Goal: Ask a question

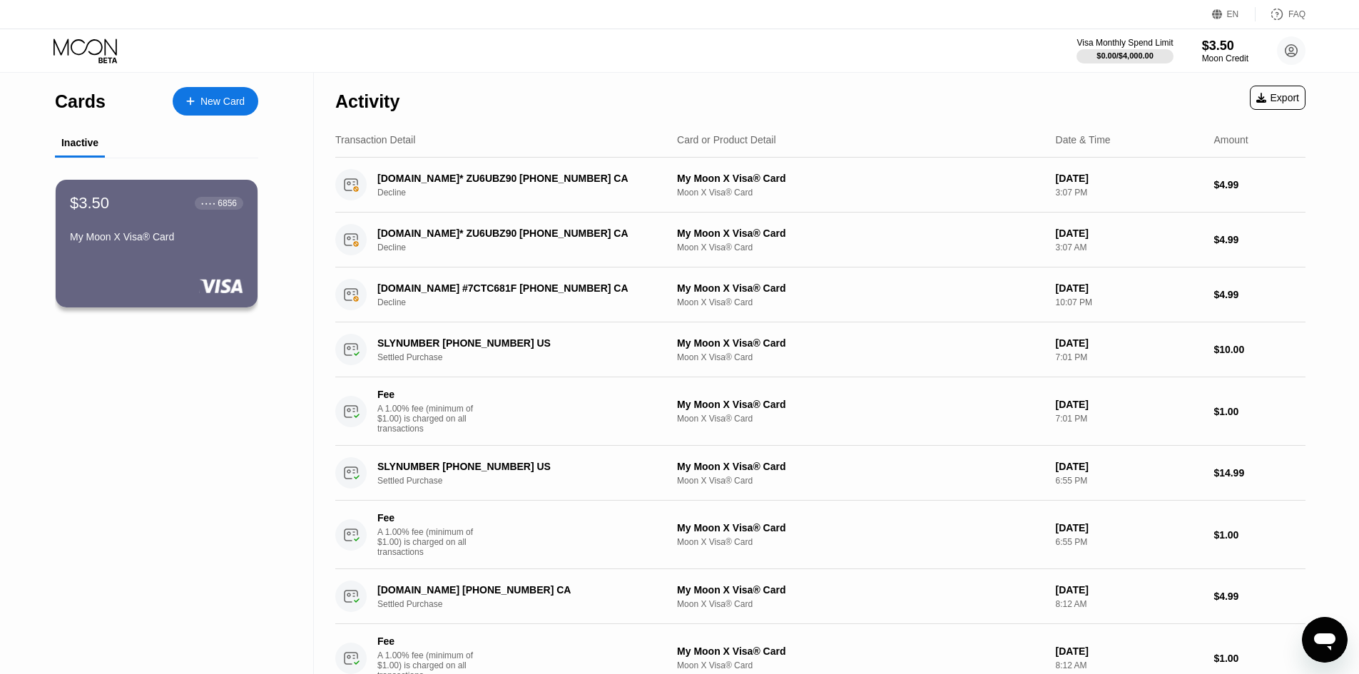
click at [1323, 625] on div "Open messaging window" at bounding box center [1324, 639] width 43 height 43
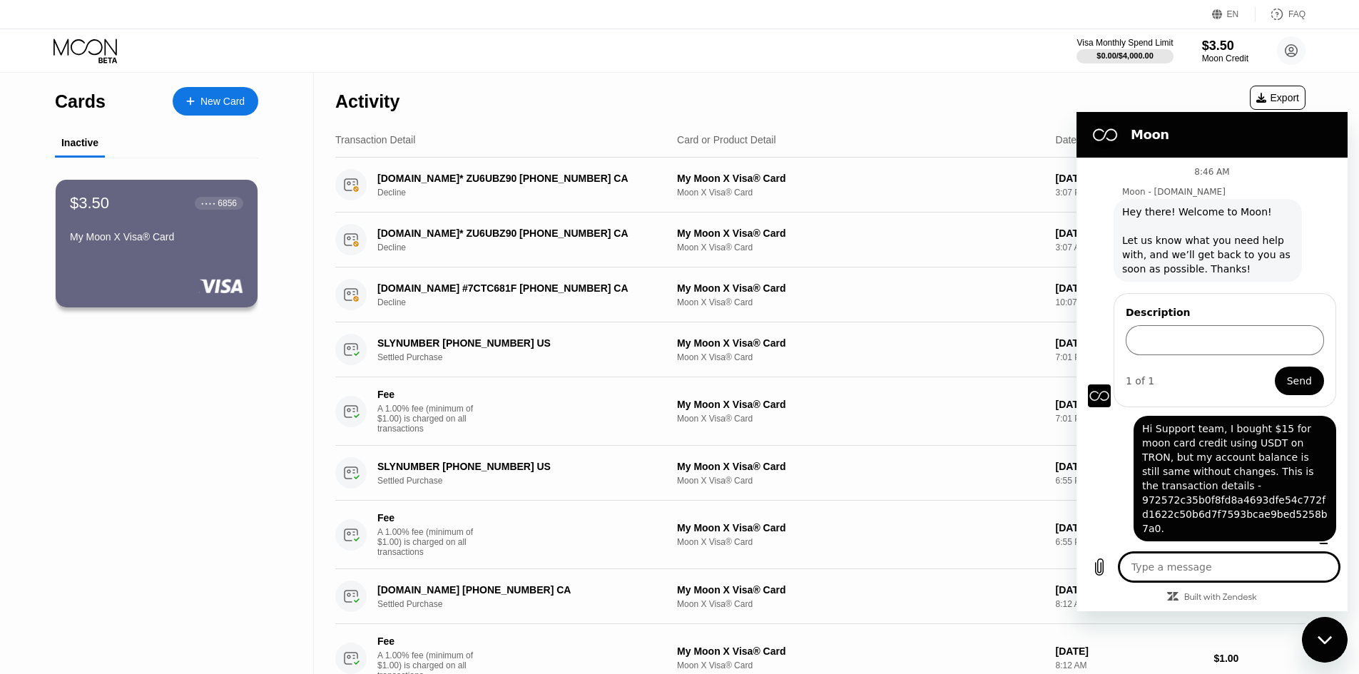
click at [1253, 558] on textarea at bounding box center [1229, 567] width 220 height 29
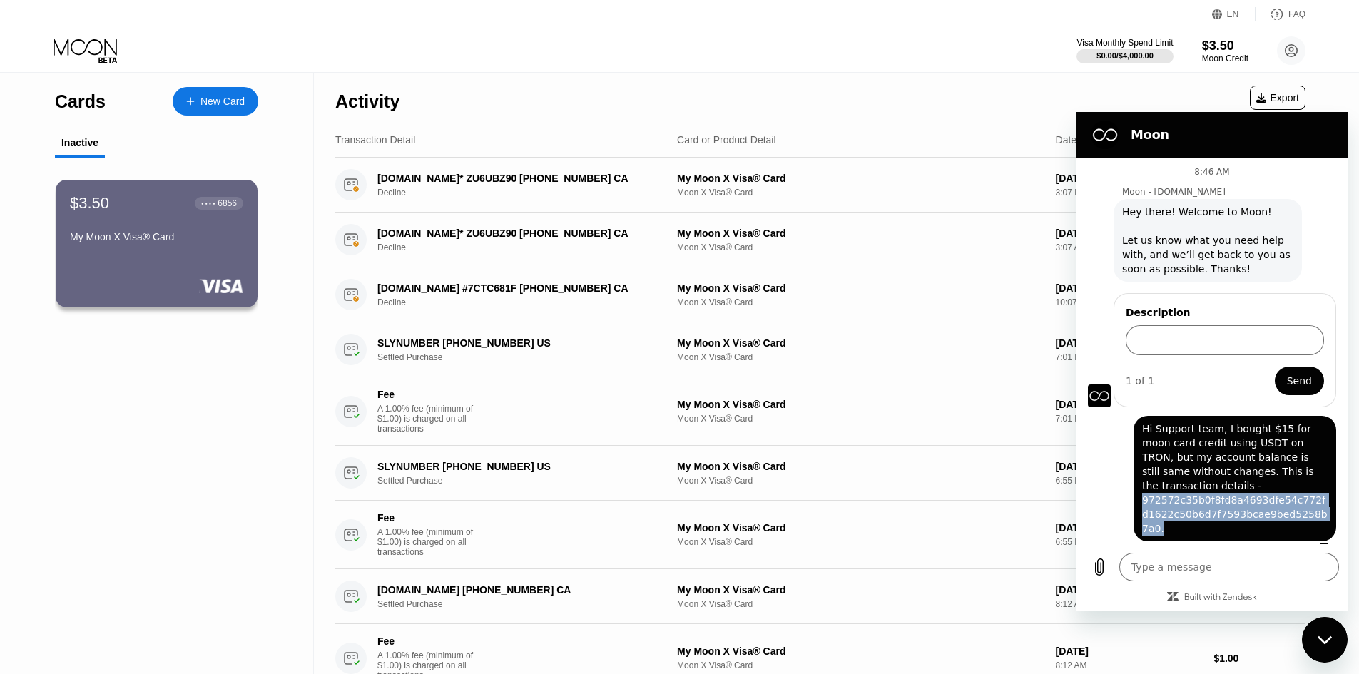
drag, startPoint x: 1302, startPoint y: 500, endPoint x: 1143, endPoint y: 491, distance: 159.3
click at [1143, 491] on span "Hi Support team, I bought $15 for moon card credit using USDT on TRON, but my a…" at bounding box center [1234, 479] width 185 height 114
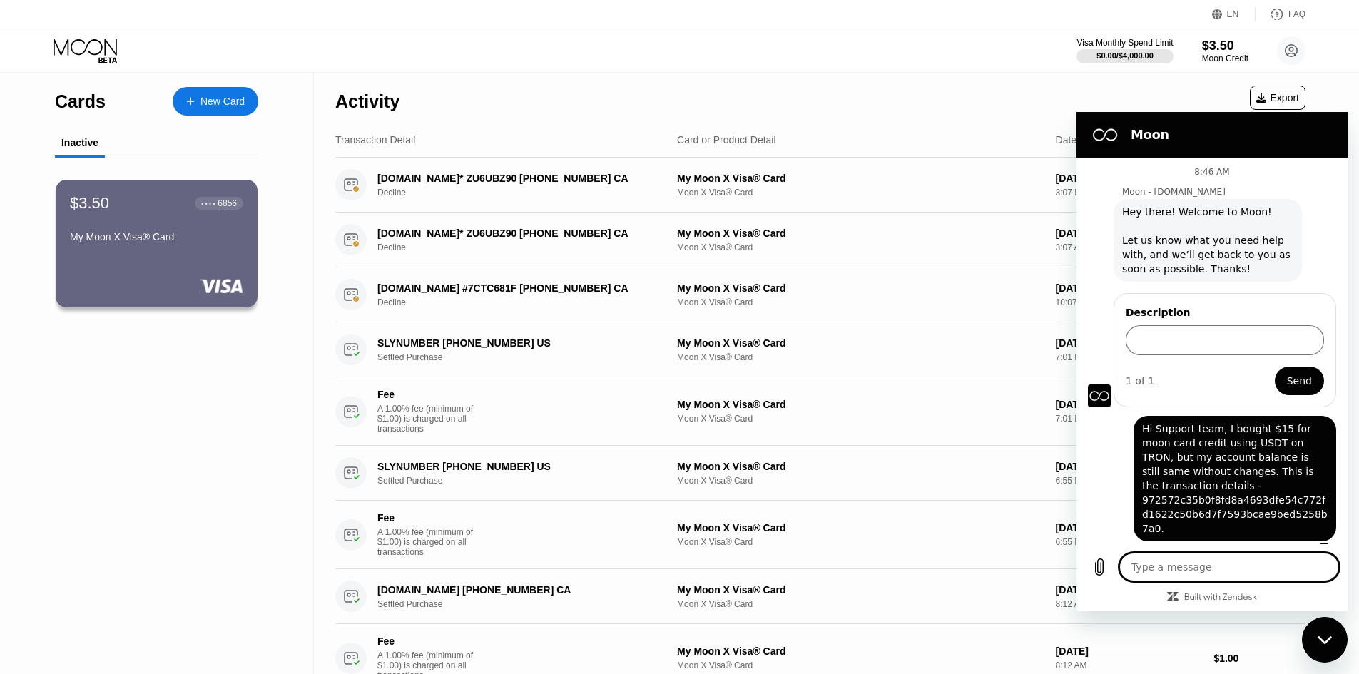
click at [1210, 579] on textarea at bounding box center [1229, 567] width 220 height 29
type textarea "P"
type textarea "x"
type textarea "Pl"
type textarea "x"
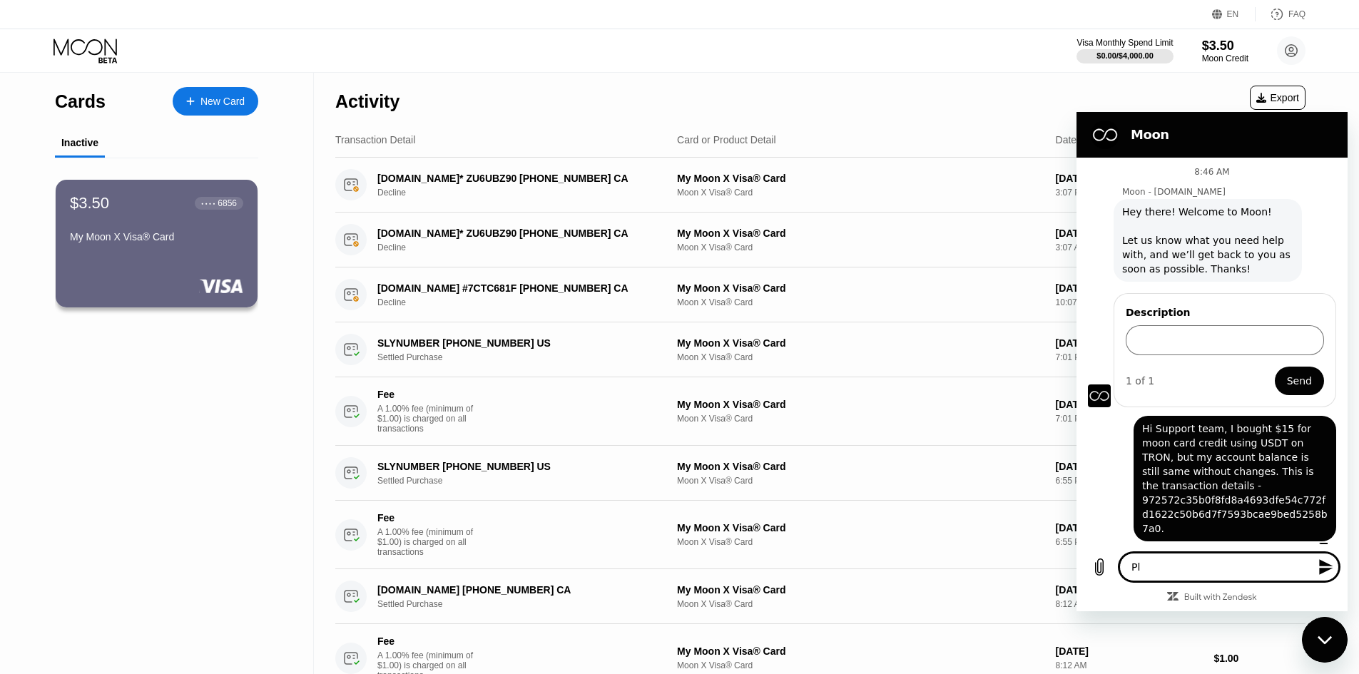
type textarea "Ple"
type textarea "x"
type textarea "Plea"
type textarea "x"
type textarea "Pleas"
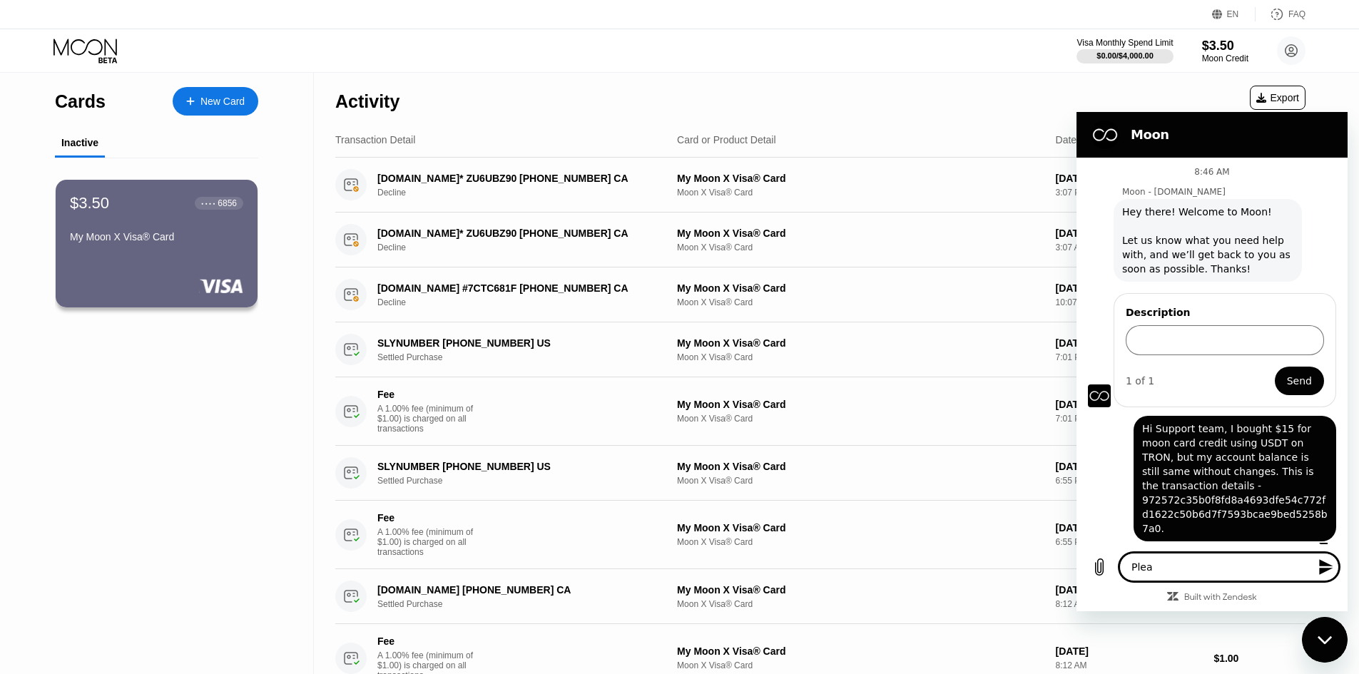
type textarea "x"
type textarea "Please"
type textarea "x"
type textarea "Please"
type textarea "x"
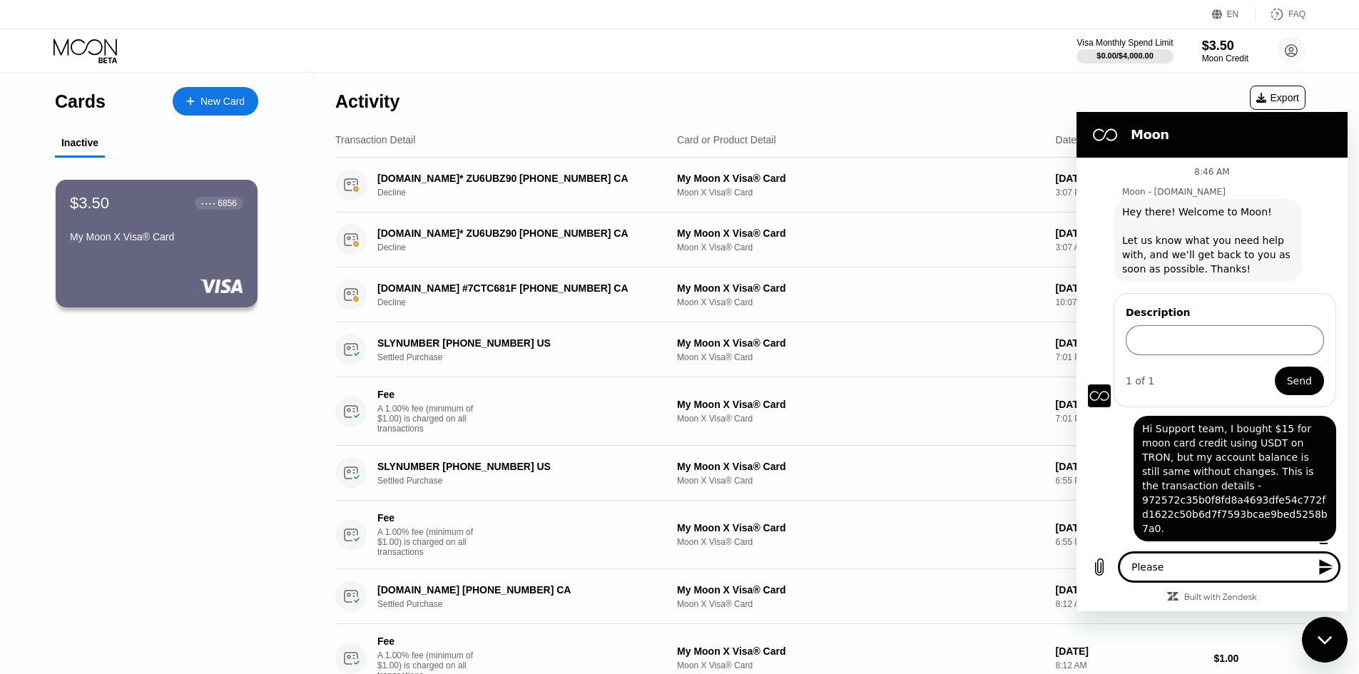
type textarea "Please c"
type textarea "x"
type textarea "Please co"
type textarea "x"
type textarea "Please con"
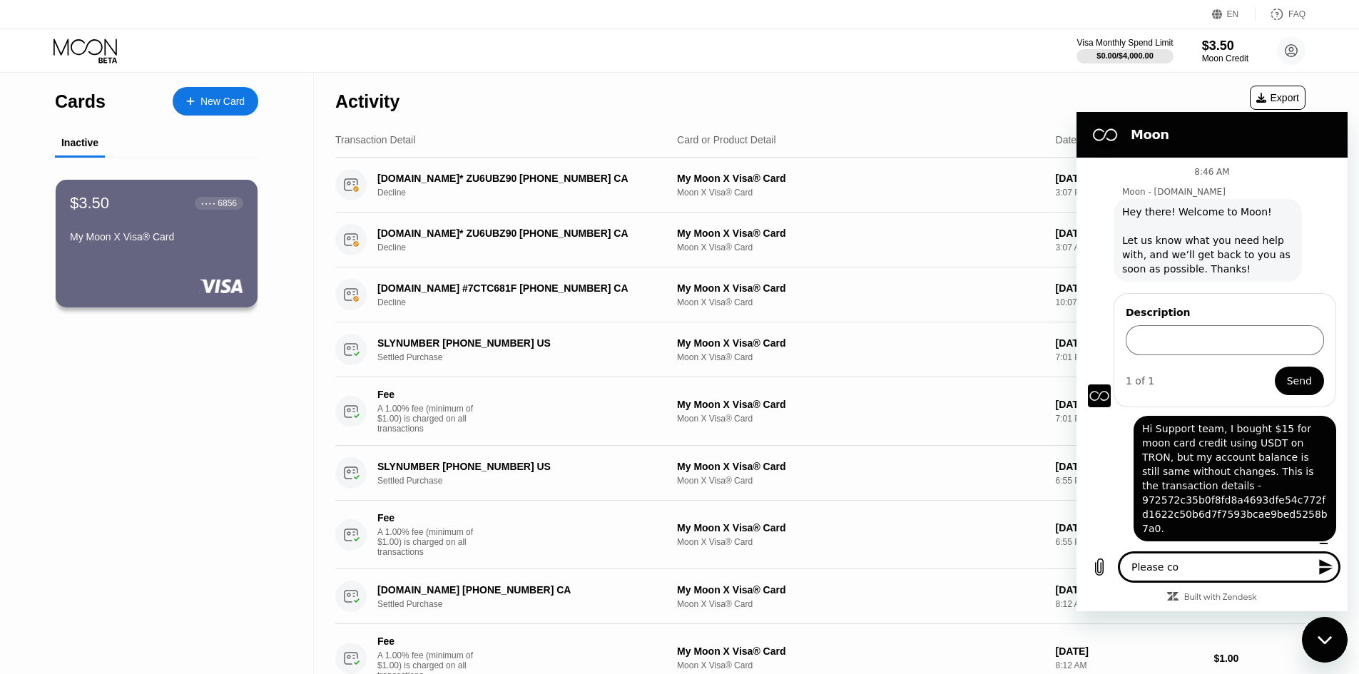
type textarea "x"
type textarea "Please conf"
type textarea "x"
type textarea "Please confi"
type textarea "x"
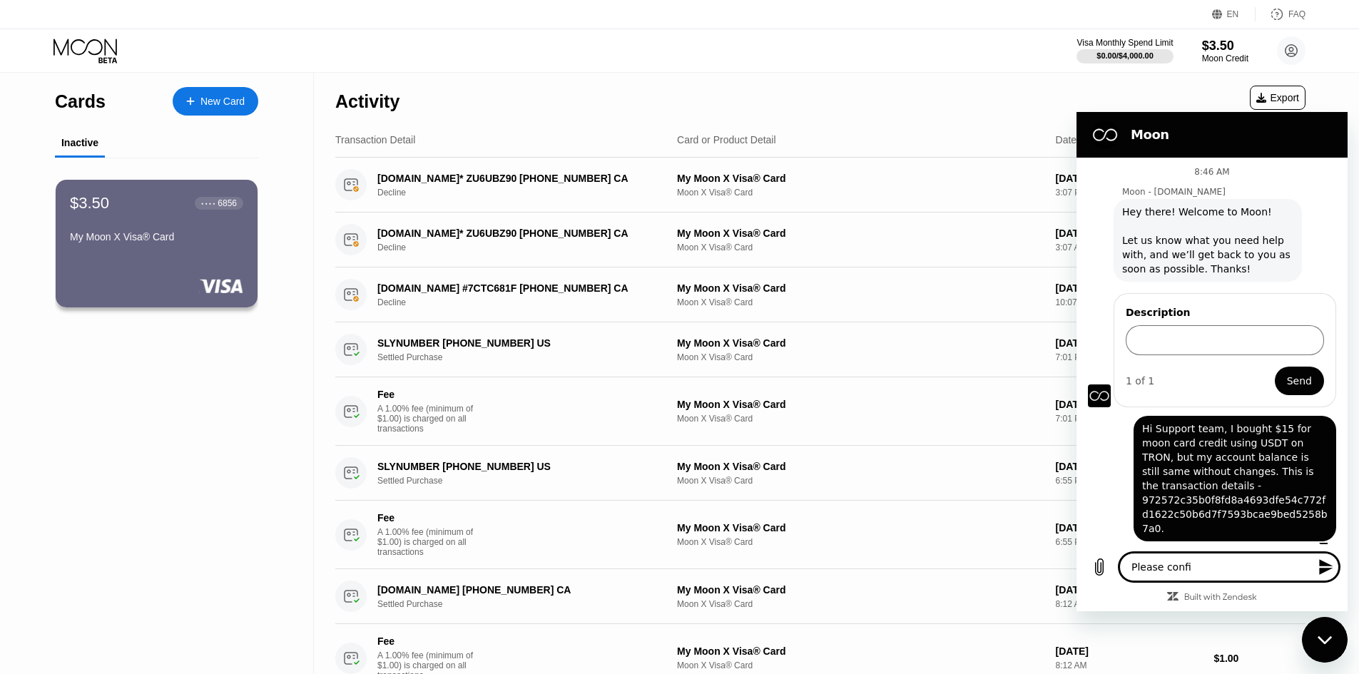
type textarea "Please confir"
type textarea "x"
type textarea "Please confirm"
type textarea "x"
type textarea "Please confirm"
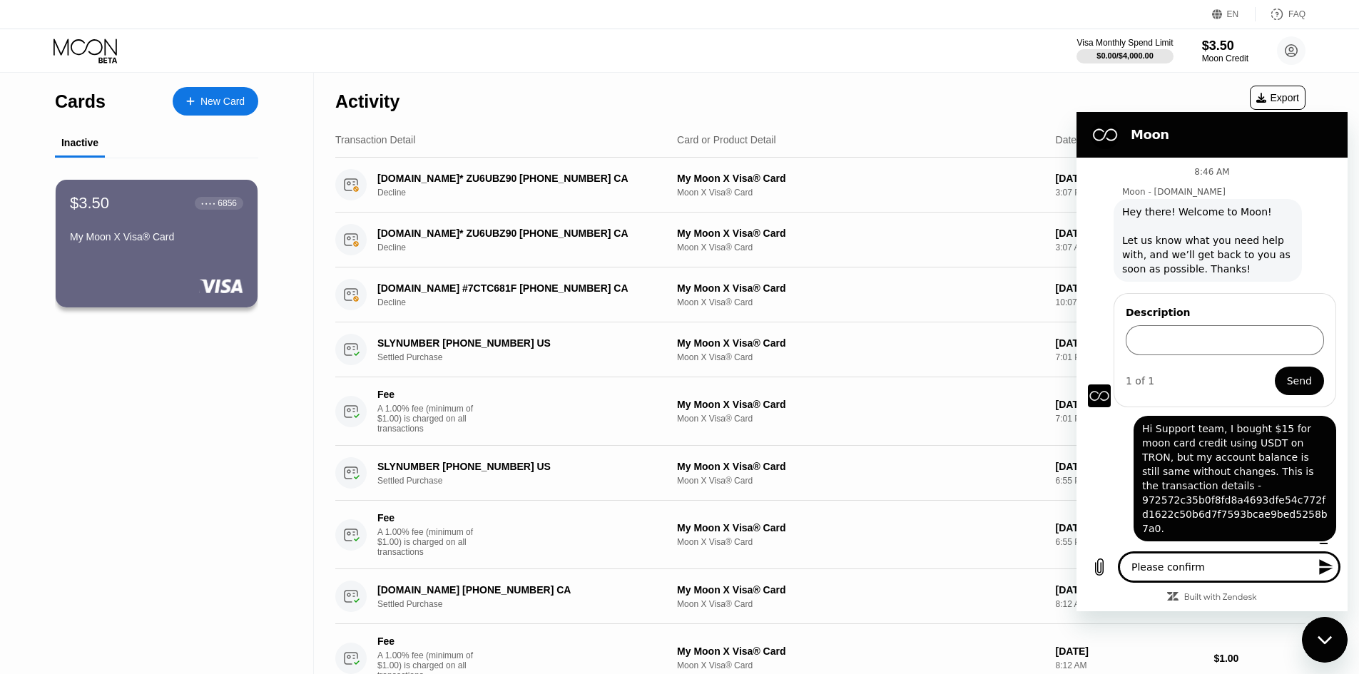
type textarea "x"
type textarea "Please confirm t"
type textarea "x"
type textarea "Please confirm th"
type textarea "x"
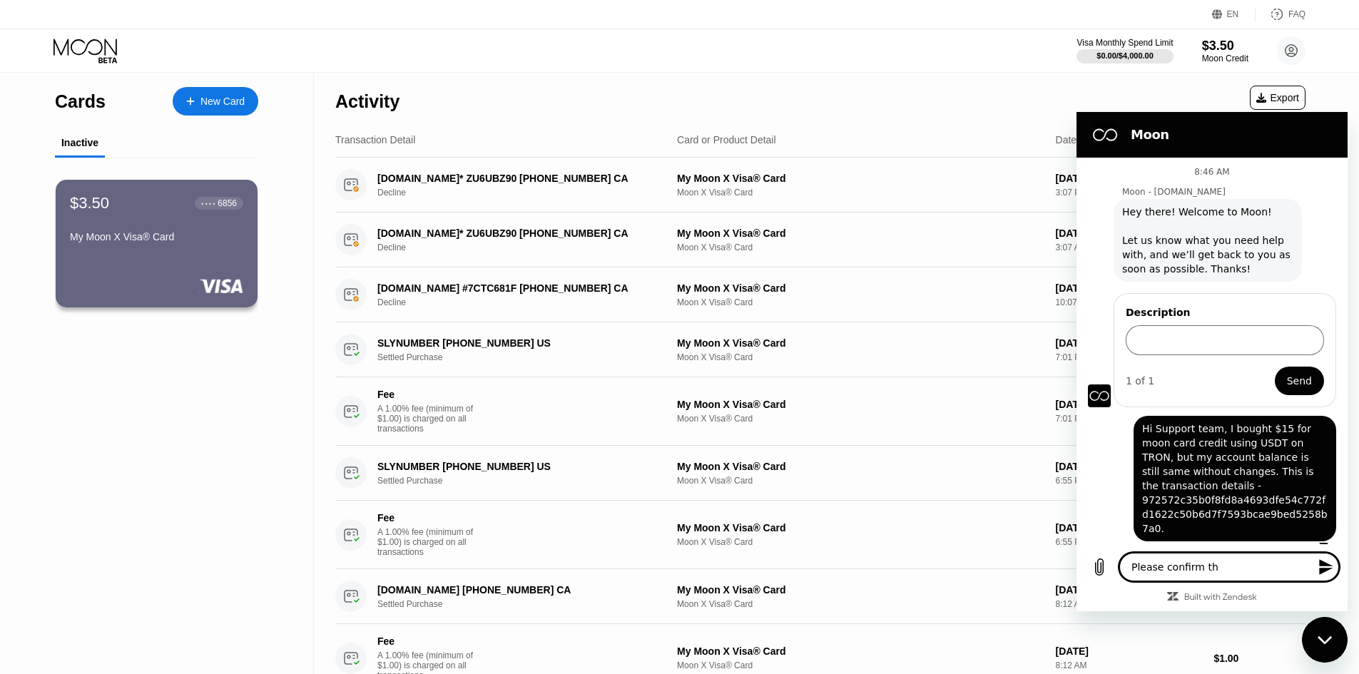
type textarea "Please confirm the"
type textarea "x"
type textarea "Please confirm the"
type textarea "x"
type textarea "Please confirm the s"
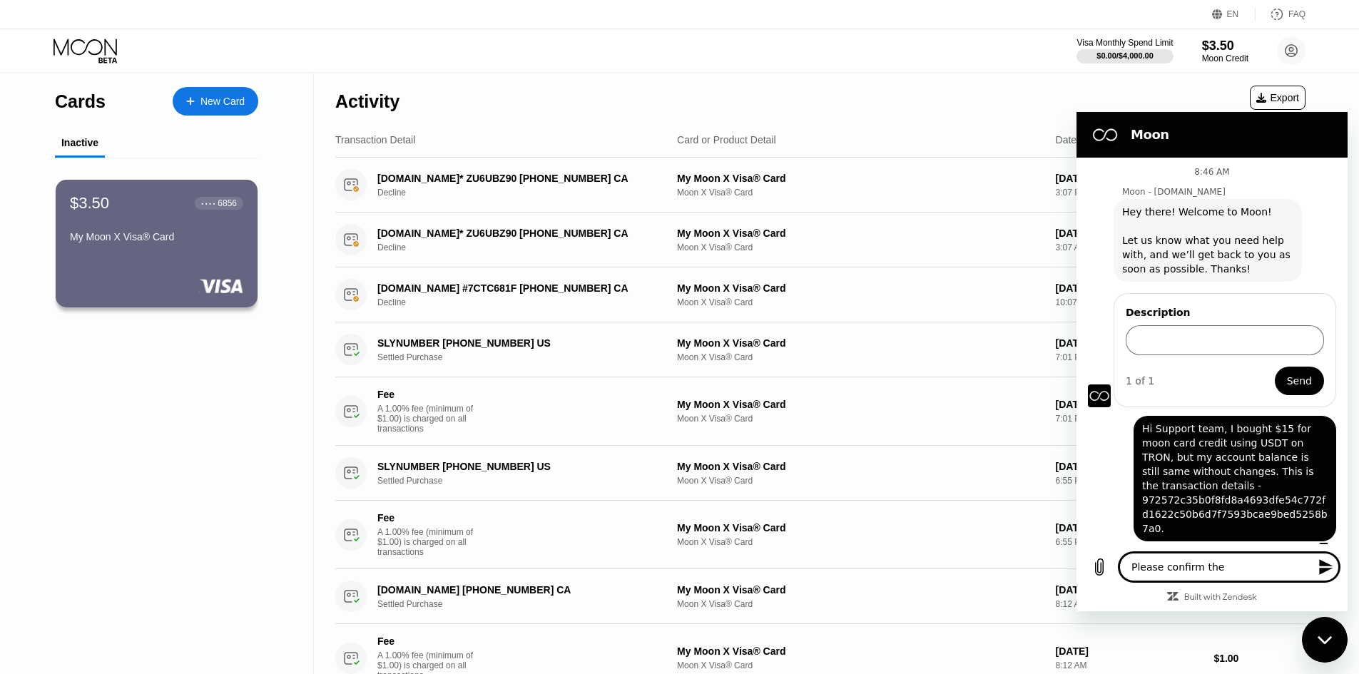
type textarea "x"
type textarea "Please confirm the st"
type textarea "x"
type textarea "Please confirm the sta"
type textarea "x"
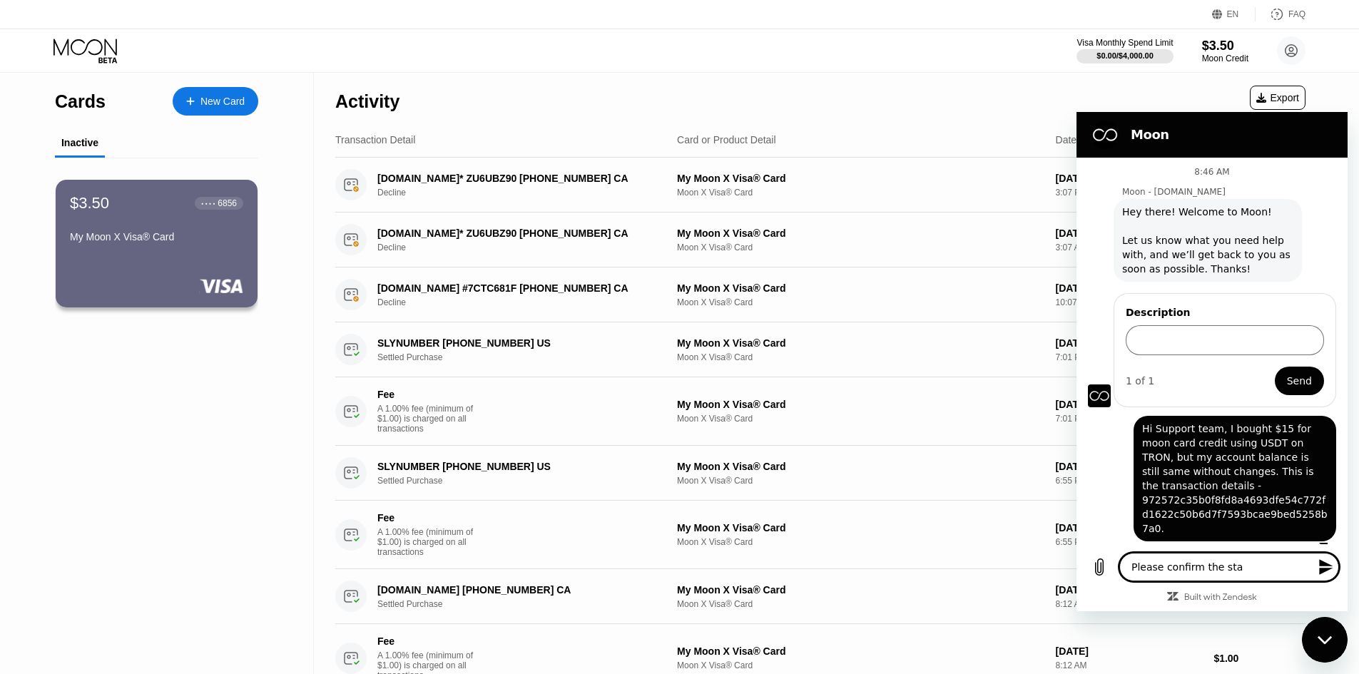
type textarea "Please confirm the stat"
type textarea "x"
type textarea "Please confirm the statu"
type textarea "x"
type textarea "Please confirm the status"
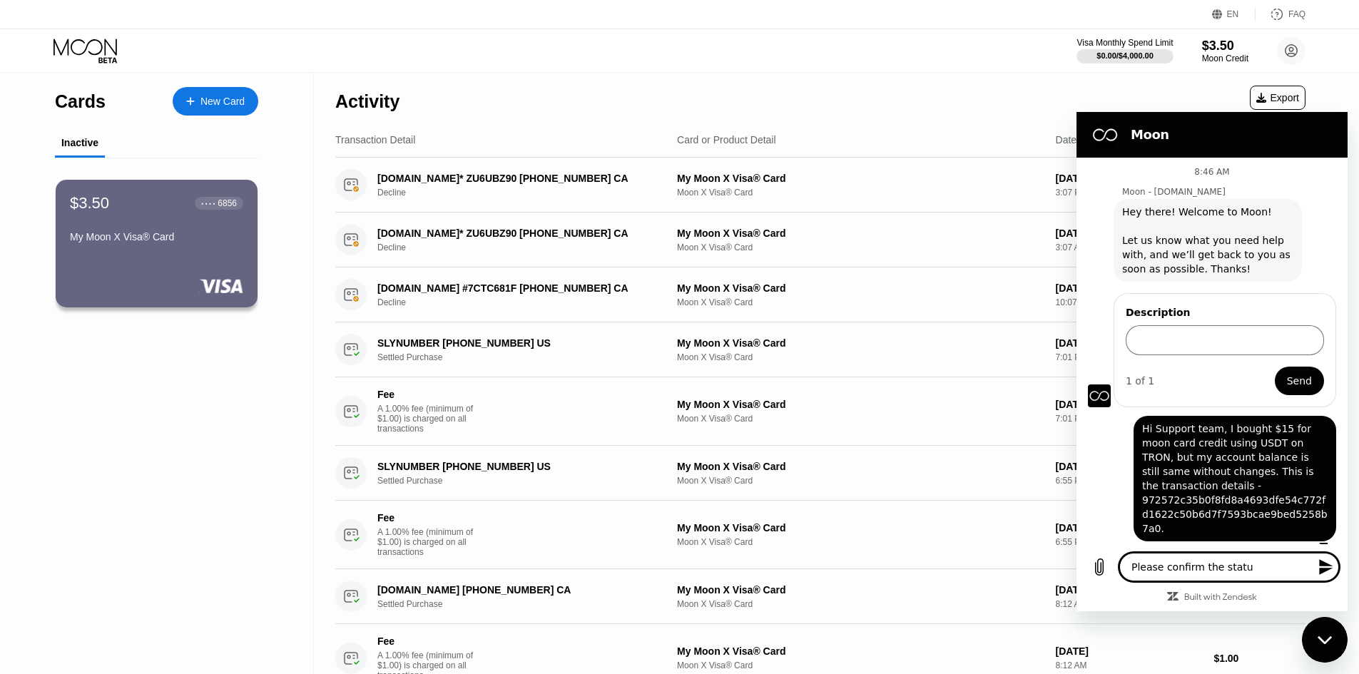
type textarea "x"
type textarea "Please confirm the status"
type textarea "x"
type textarea "Please confirm the status o"
type textarea "x"
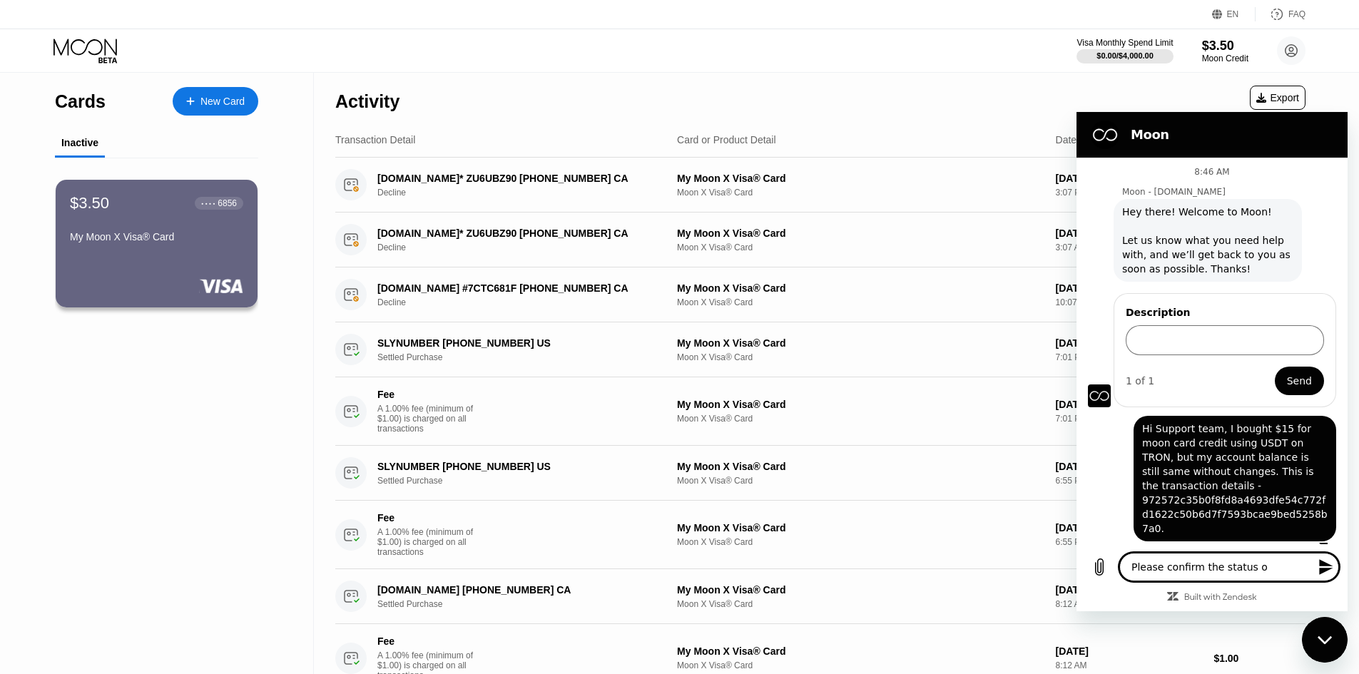
type textarea "Please confirm the status of"
type textarea "x"
type textarea "Please confirm the status of"
type textarea "x"
type textarea "Please confirm the status of"
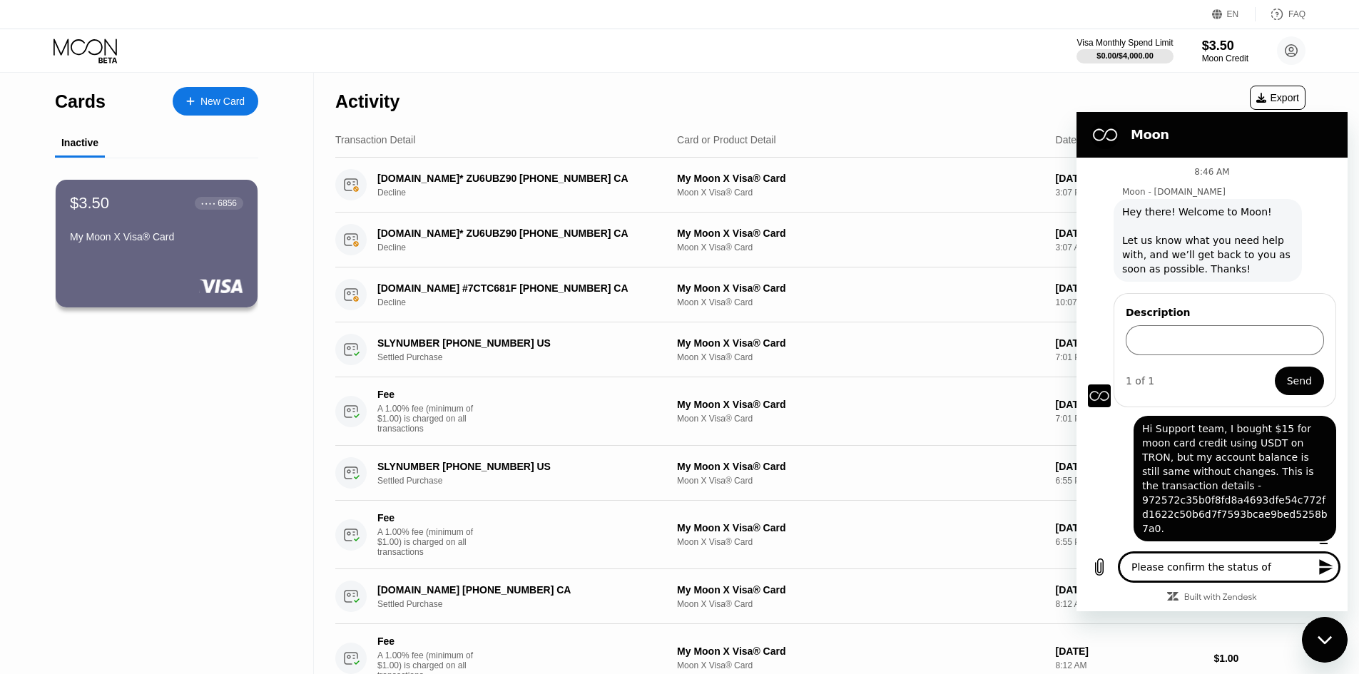
type textarea "x"
type textarea "Please confirm the status of"
type textarea "x"
type textarea "Please confirm the status of"
type textarea "x"
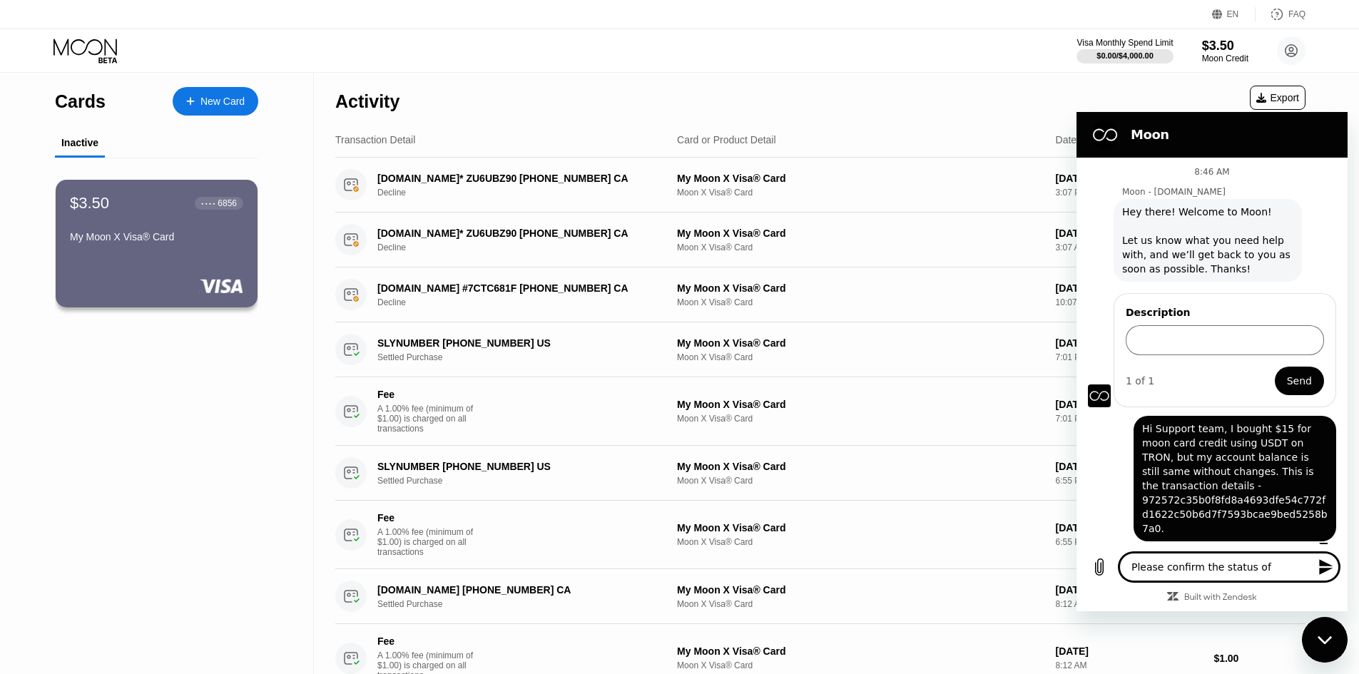
type textarea "Please confirm the status of"
type textarea "x"
type textarea "Please confirm the status of t"
type textarea "x"
type textarea "Please confirm the status of th"
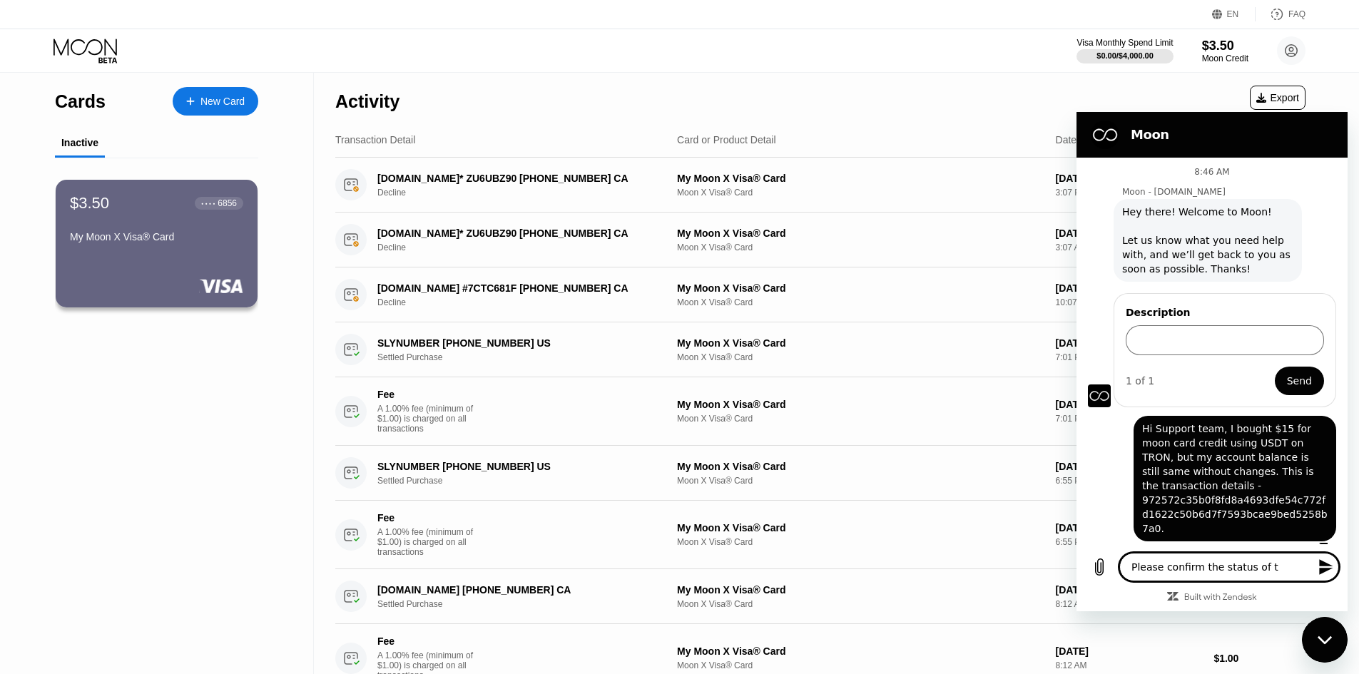
type textarea "x"
type textarea "Please confirm the status of the"
type textarea "x"
type textarea "Please confirm the status of the"
type textarea "x"
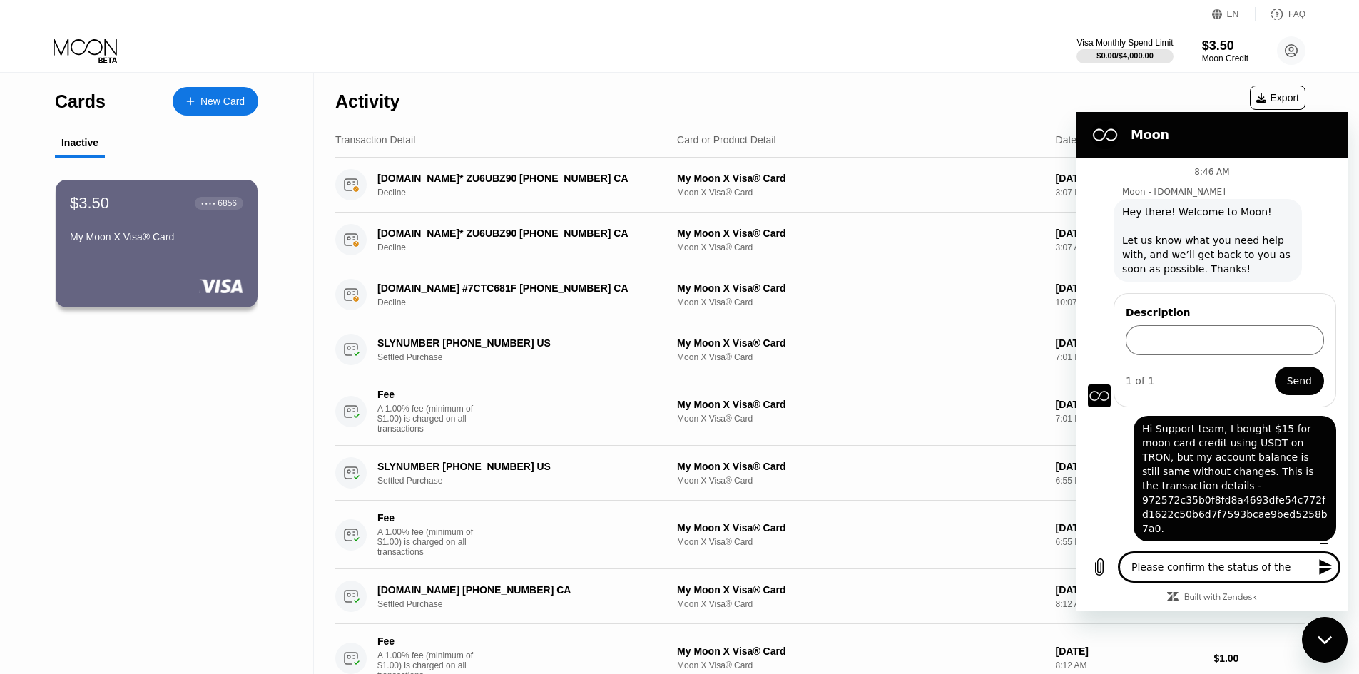
type textarea "Please confirm the status of the"
type textarea "x"
type textarea "Please confirm the status of th"
type textarea "x"
type textarea "Please confirm the status of t"
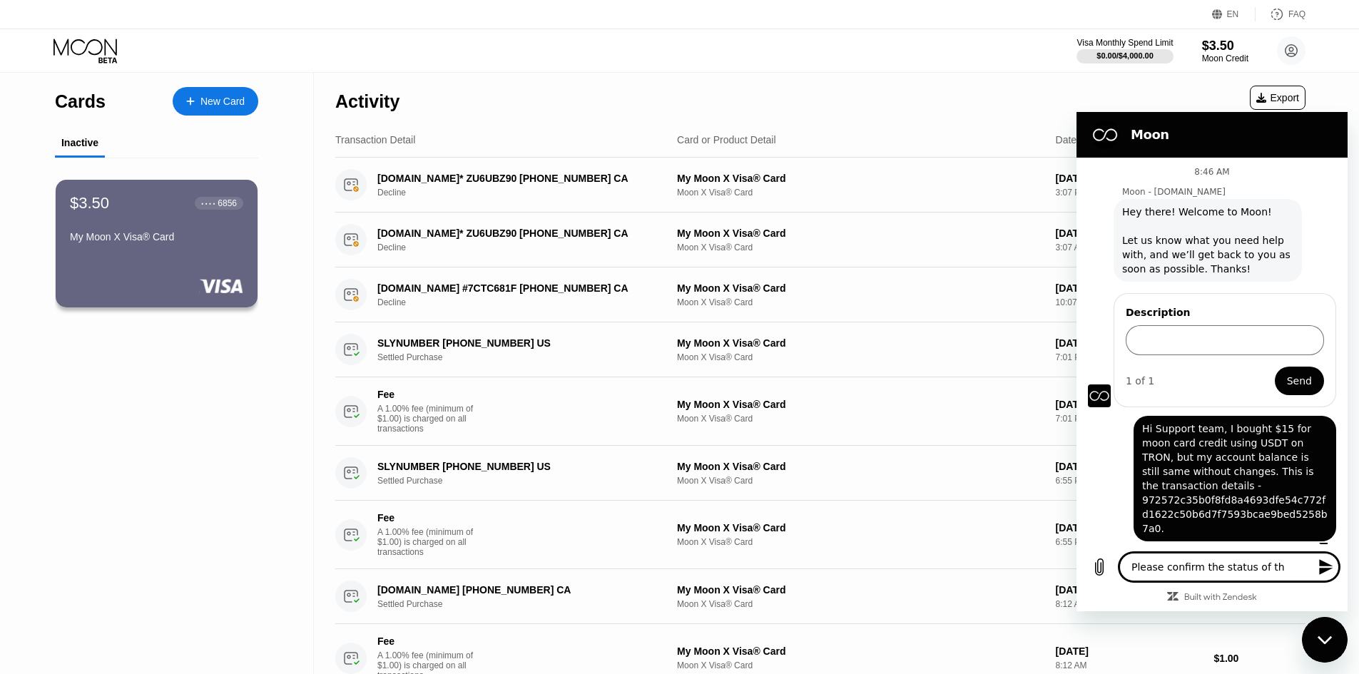
type textarea "x"
type textarea "Please confirm the status of"
type textarea "x"
type textarea "Please confirm the status of"
type textarea "x"
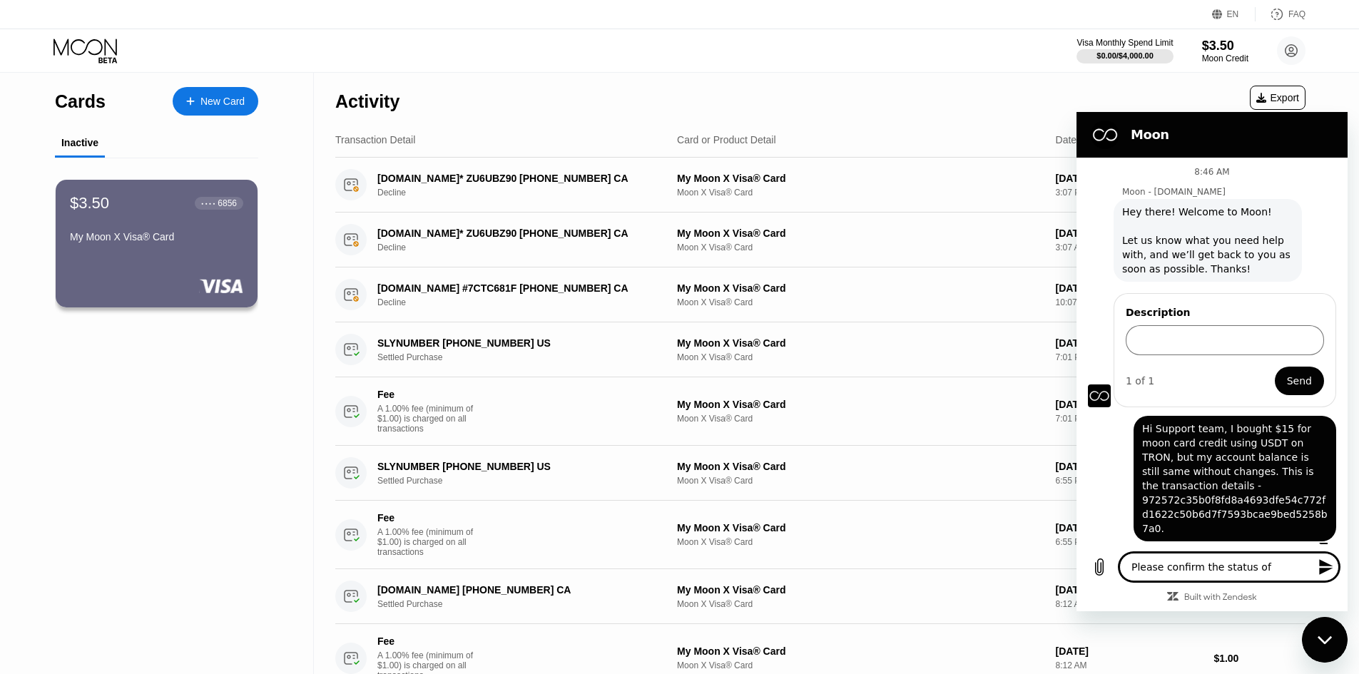
type textarea "Please confirm the status o"
type textarea "x"
type textarea "Please confirm the status"
type textarea "x"
click at [1287, 568] on textarea "Please confirm the status" at bounding box center [1229, 567] width 220 height 29
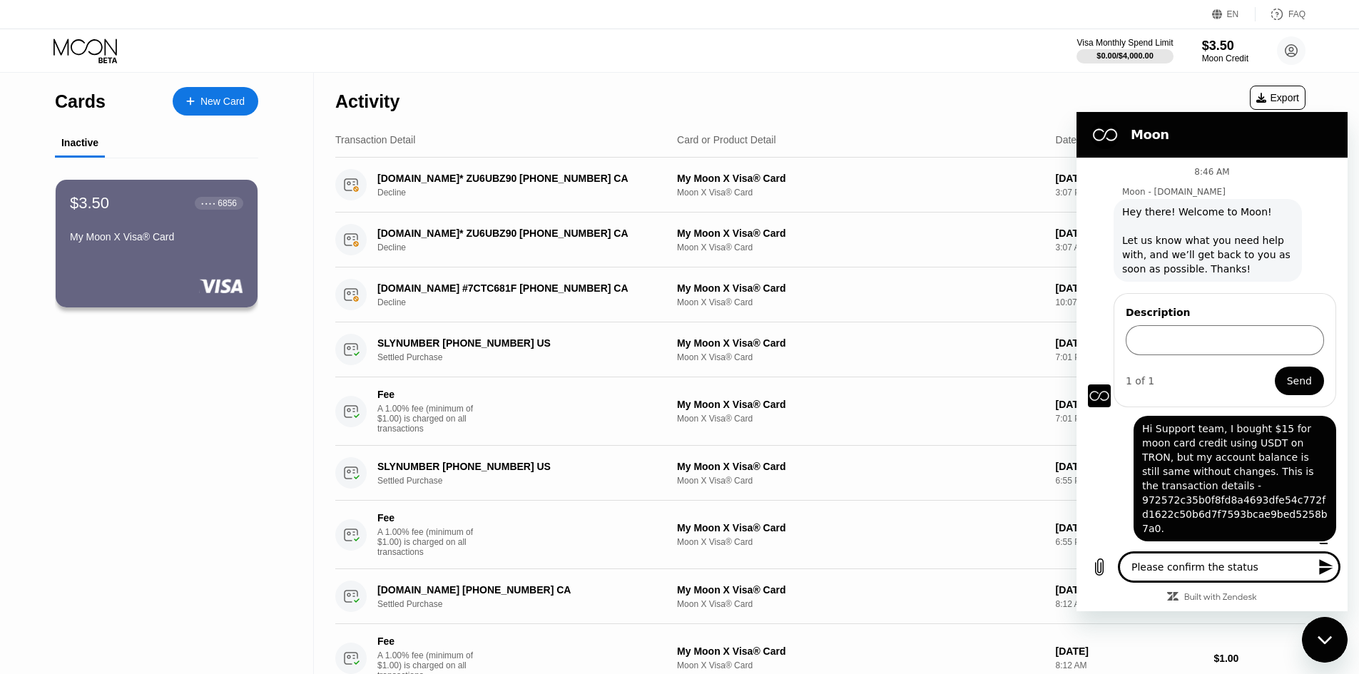
type textarea "Please confirm the status"
type textarea "x"
type textarea "Please confirm the status."
type textarea "x"
type textarea "Please confirm the status."
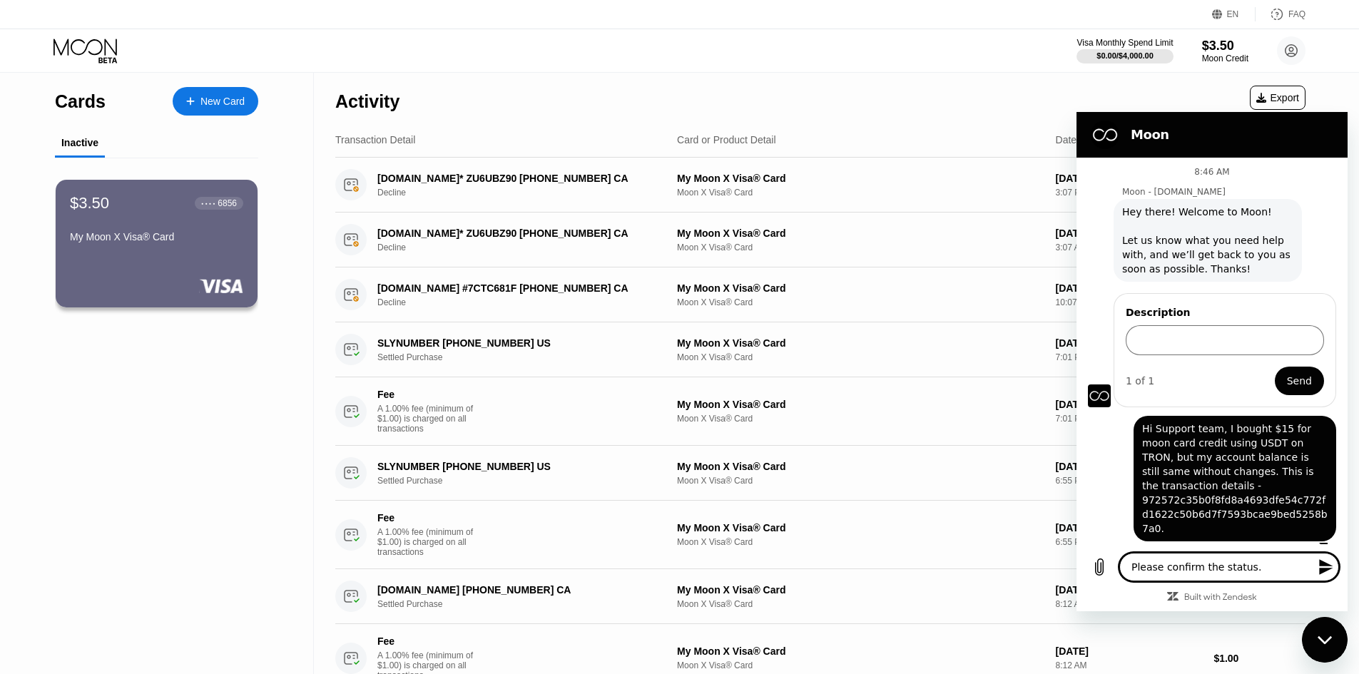
click at [1322, 573] on icon "Send message" at bounding box center [1326, 567] width 14 height 16
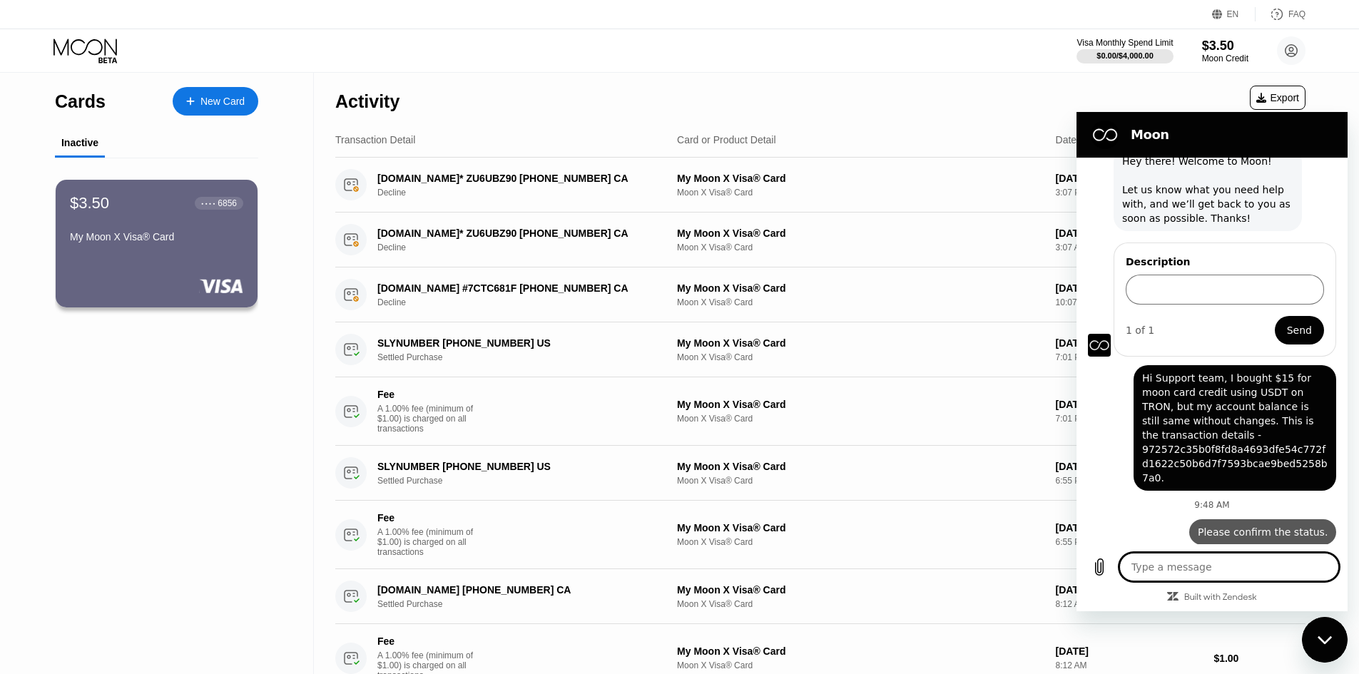
type textarea "x"
